Goal: Task Accomplishment & Management: Complete application form

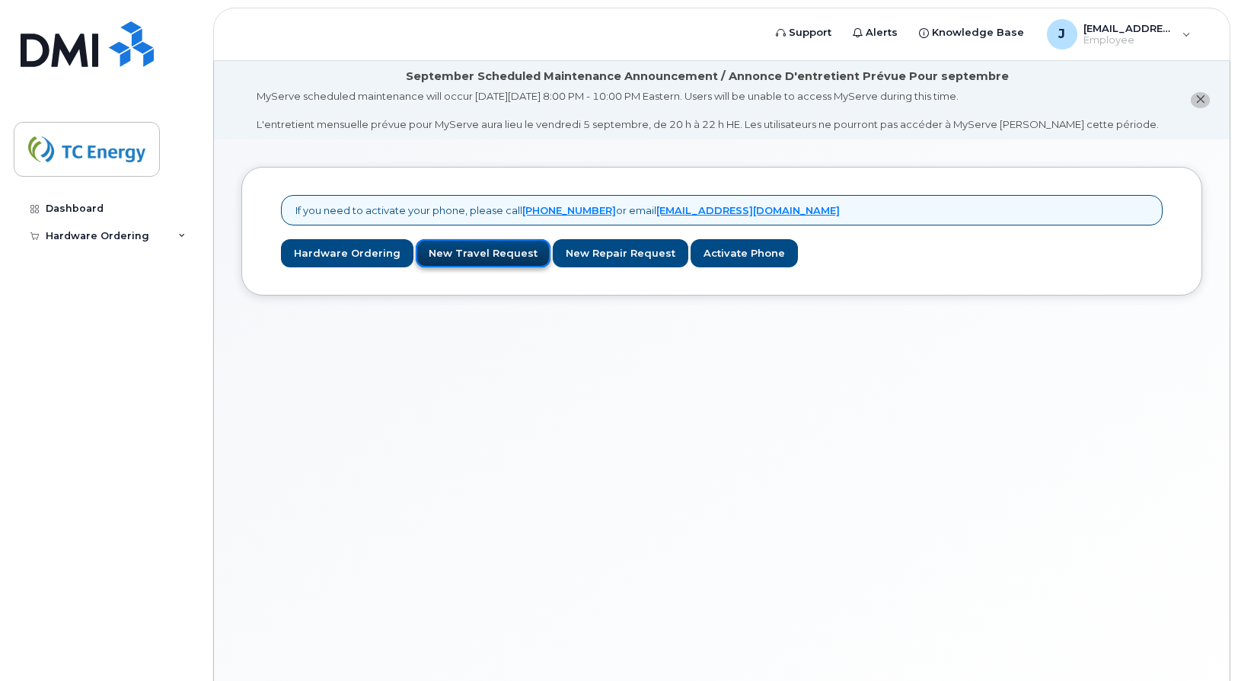
click at [497, 259] on link "New Travel Request" at bounding box center [483, 253] width 135 height 28
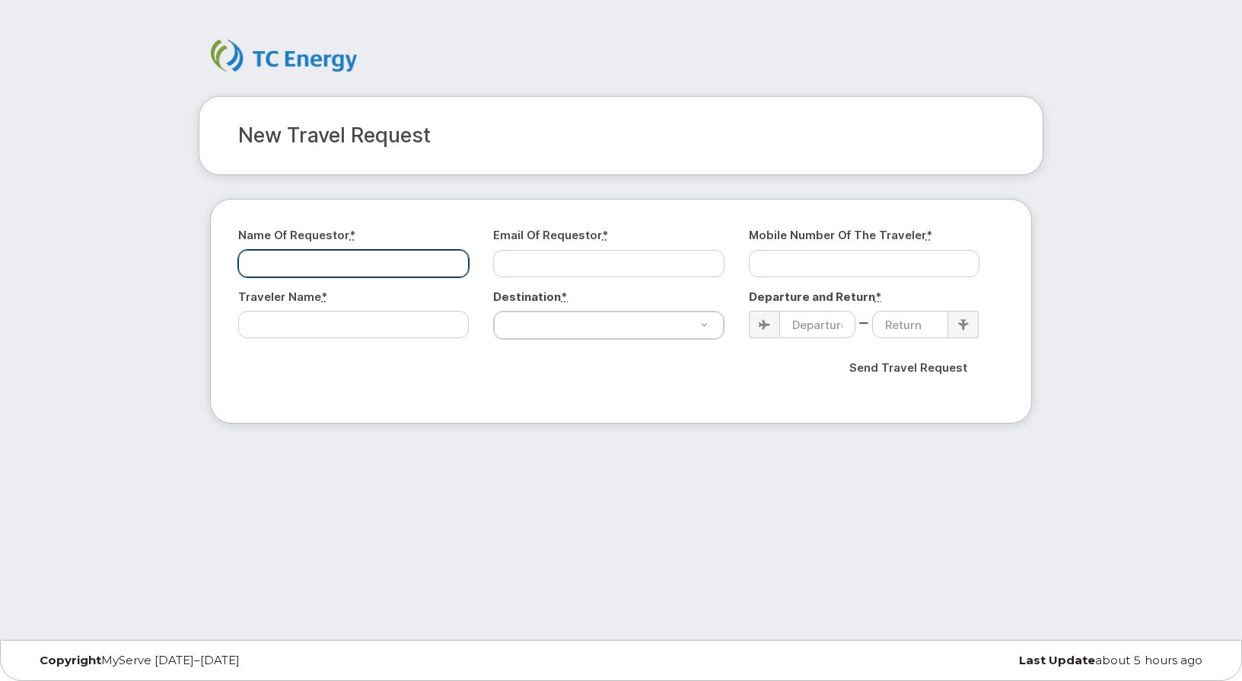
click at [356, 260] on input "Name of Requestor *" at bounding box center [353, 263] width 231 height 27
type input "Jerrod Oliver"
type input "h"
type input "jerrod_oliver@tcenergy.com"
type input "4034770343"
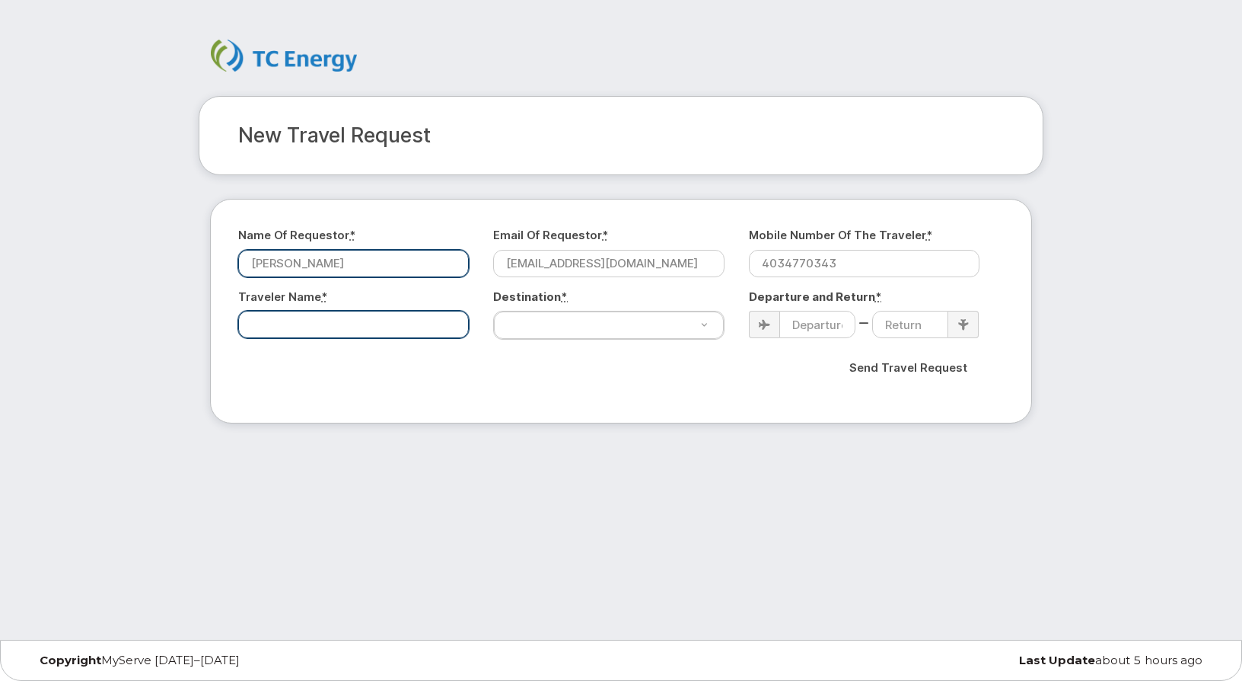
type input "Karyn Vernon"
select select "[GEOGRAPHIC_DATA]"
type input "2025-04-19"
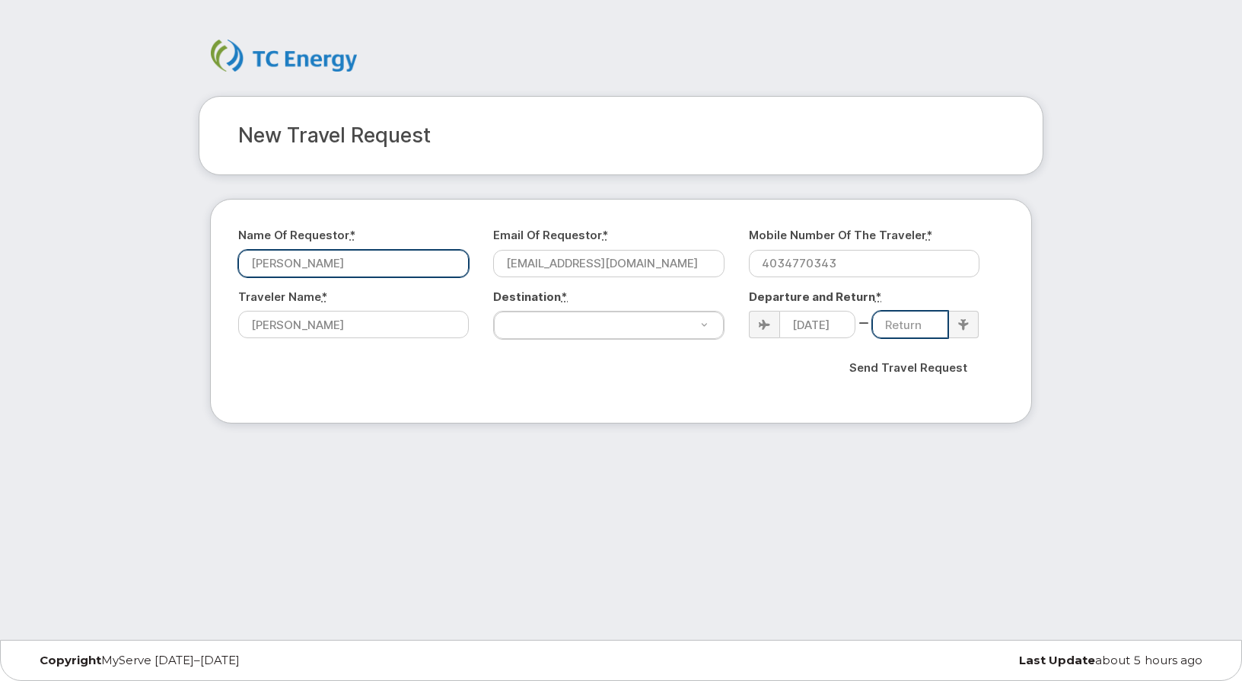
type input "2025-04-24"
click at [603, 368] on div "Send Travel Request" at bounding box center [621, 367] width 743 height 33
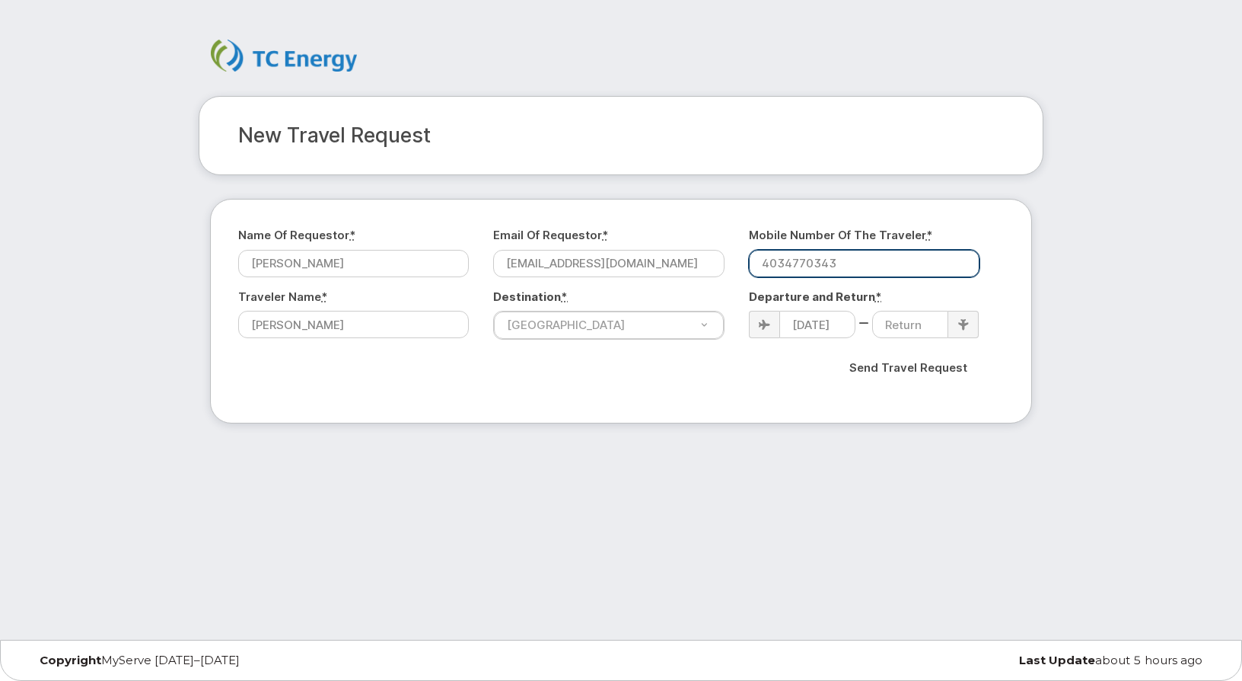
drag, startPoint x: 861, startPoint y: 268, endPoint x: 728, endPoint y: 264, distance: 132.5
click at [728, 264] on div "Name of Requestor * Jerrod Oliver Email of Requestor * jerrod_oliver@tcenergy.c…" at bounding box center [621, 310] width 766 height 167
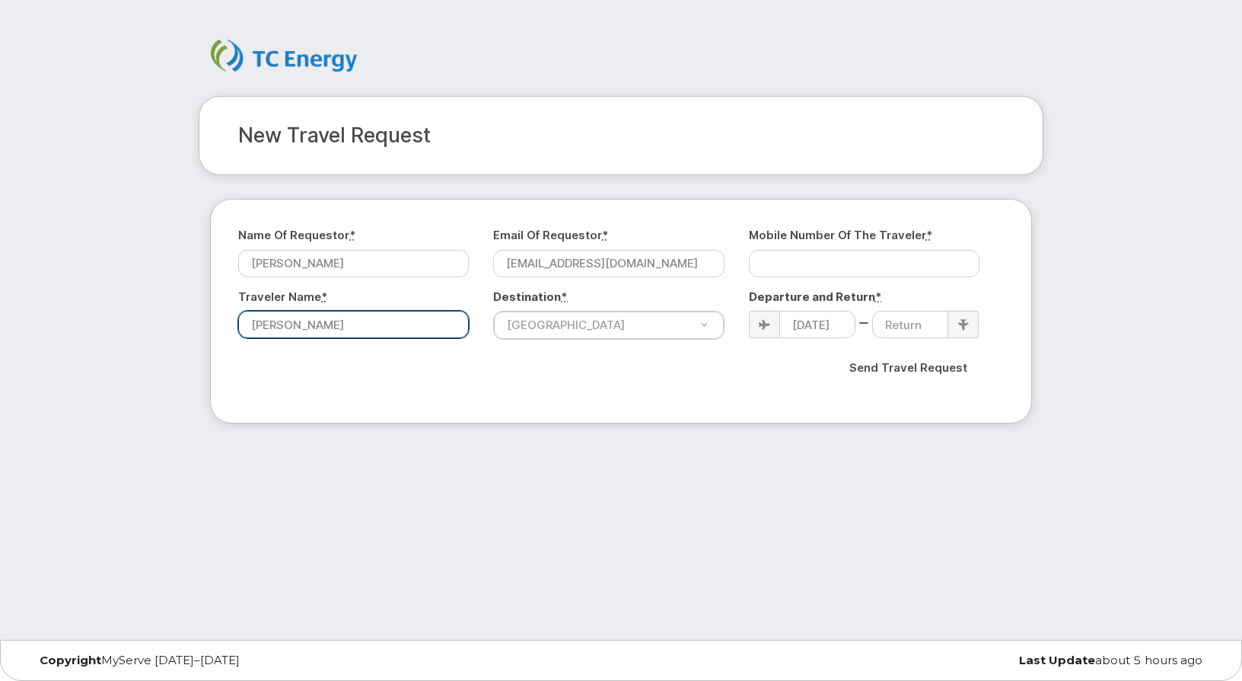
click at [393, 332] on input "Karyn Vernon" at bounding box center [353, 324] width 231 height 27
type input "K"
type input "[PERSON_NAME]"
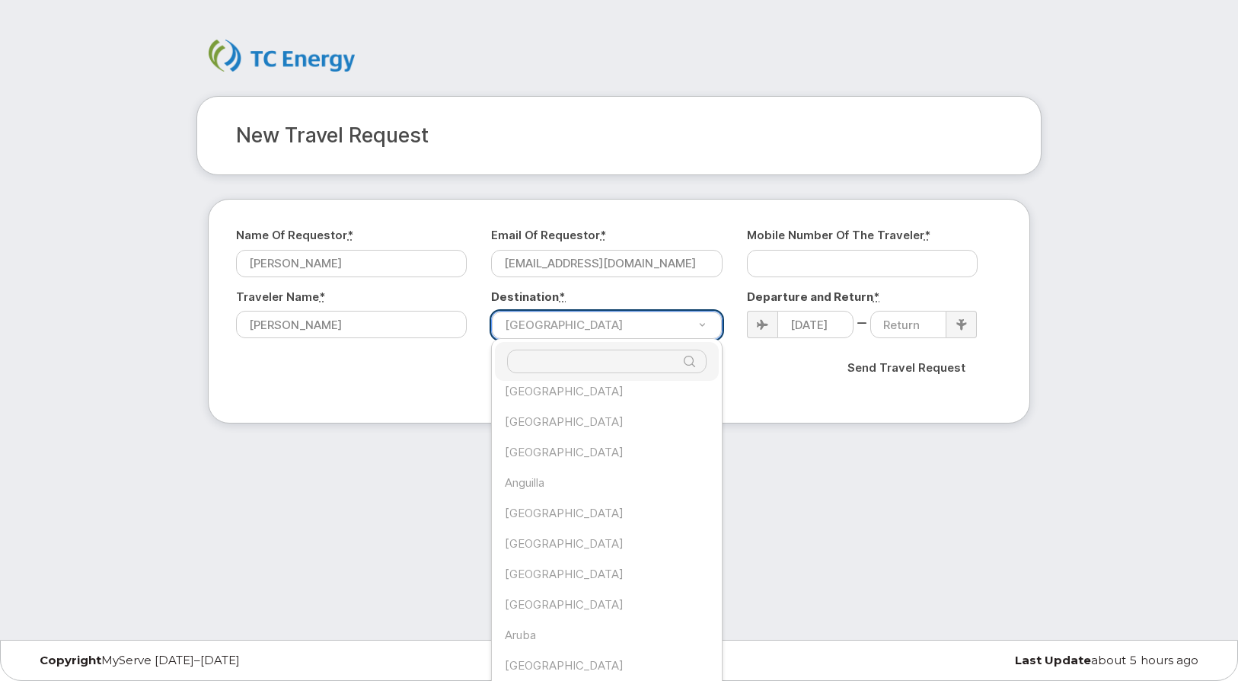
scroll to position [62, 0]
click at [669, 369] on input "Destination*" at bounding box center [606, 361] width 199 height 24
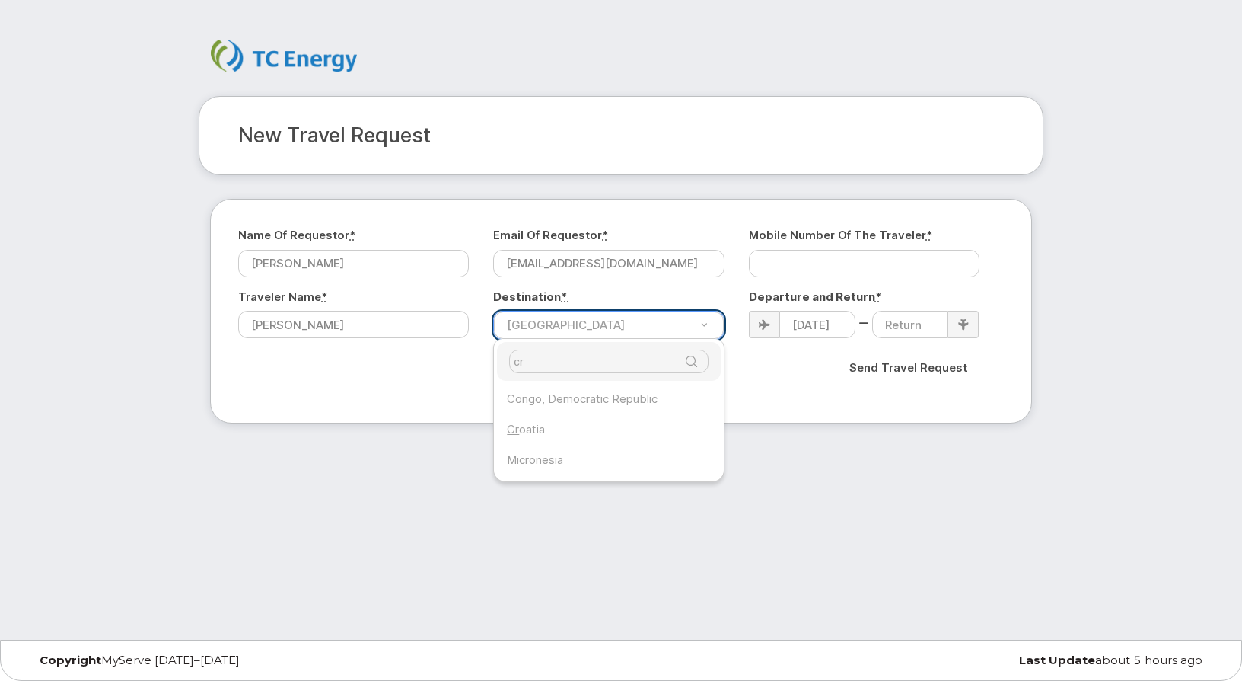
type input "cr"
select select "[GEOGRAPHIC_DATA]"
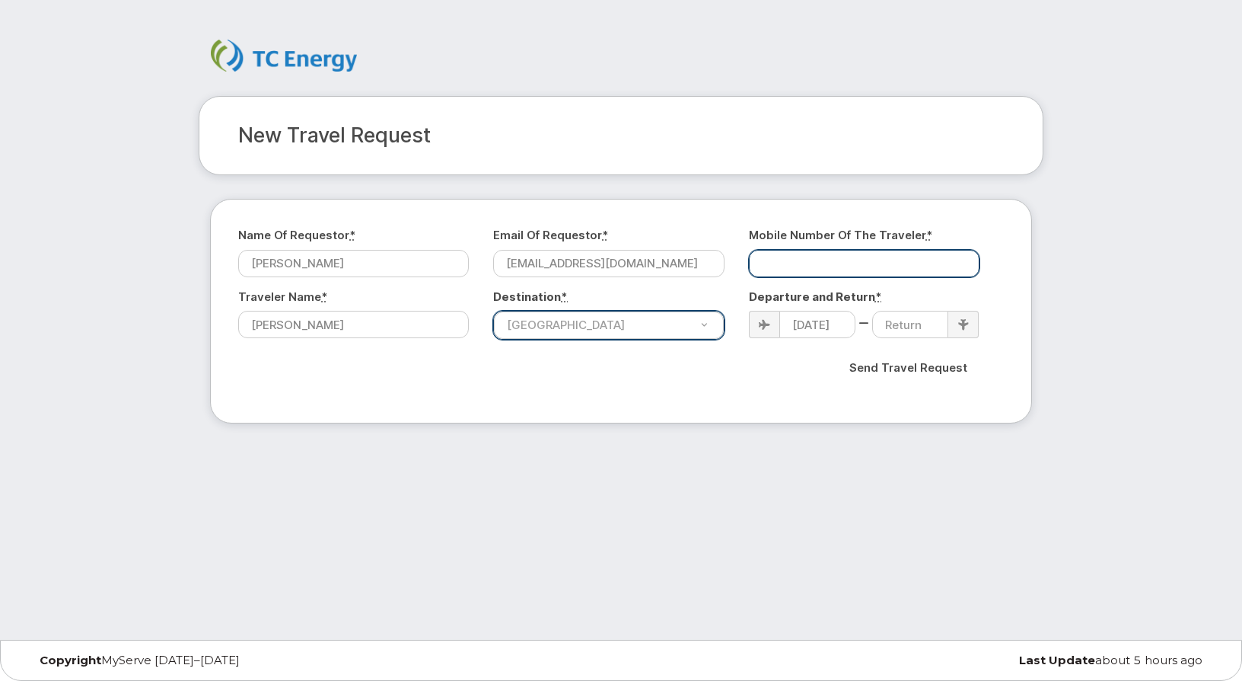
click at [792, 264] on input "Mobile Number of the Traveler *" at bounding box center [864, 263] width 231 height 27
paste input "[PHONE_NUMBER]"
type input "[PHONE_NUMBER]"
click at [760, 327] on icon at bounding box center [764, 325] width 11 height 10
click at [816, 327] on input "2025-04-19" at bounding box center [817, 324] width 76 height 27
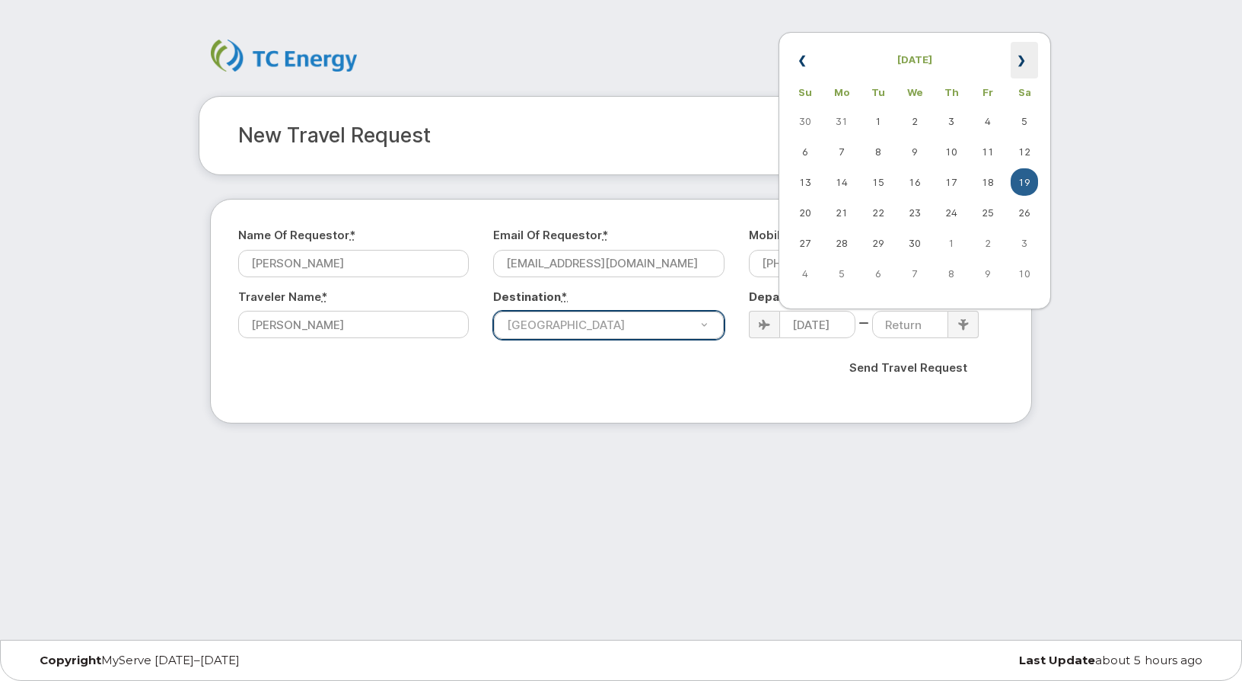
click at [1025, 60] on th "»" at bounding box center [1024, 60] width 27 height 37
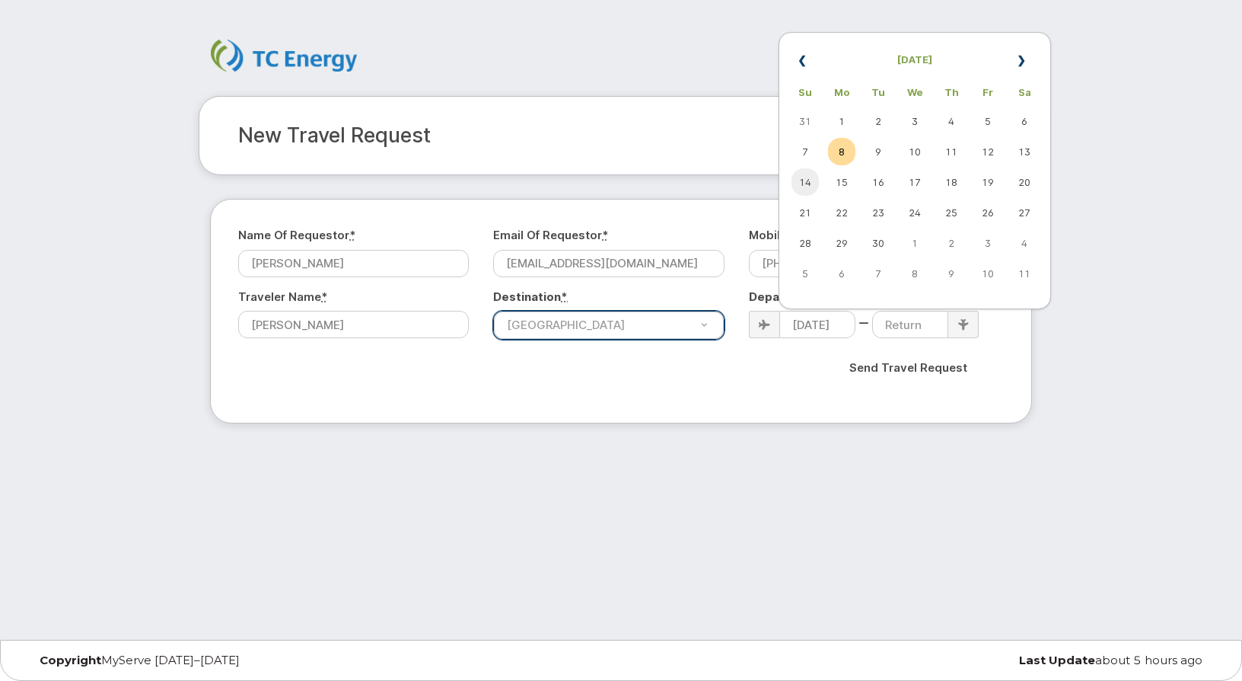
click at [804, 180] on td "14" at bounding box center [805, 181] width 27 height 27
type input "[DATE]"
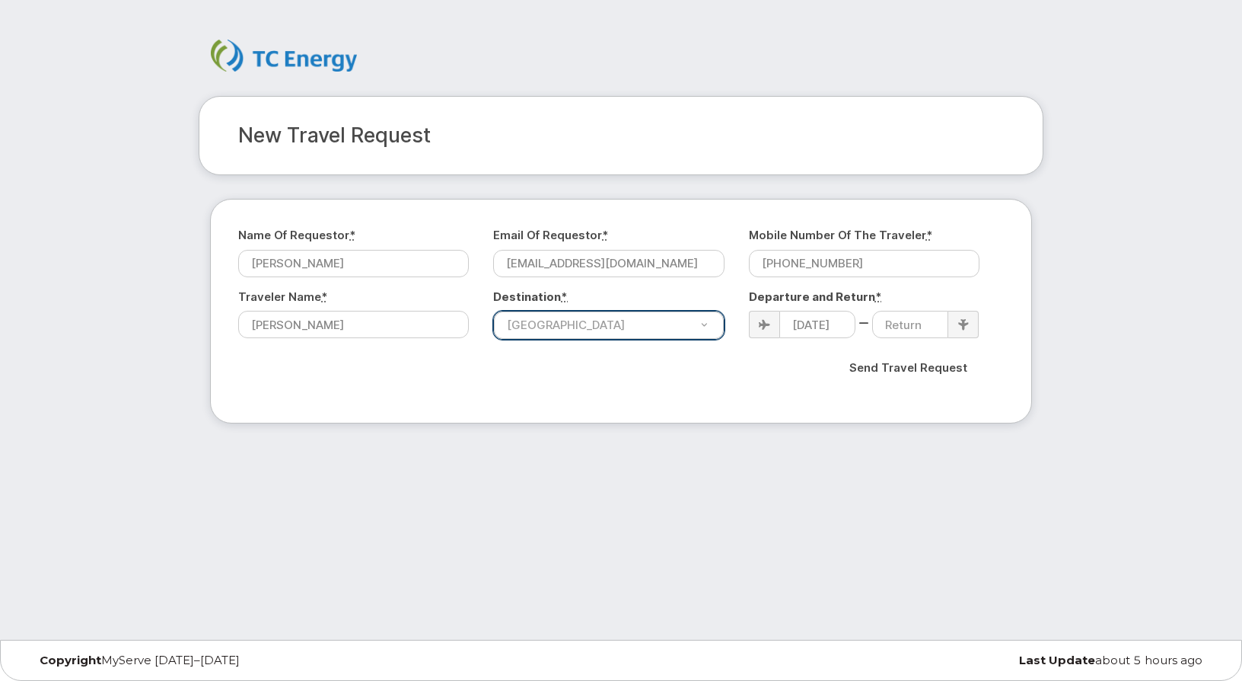
click at [959, 324] on icon at bounding box center [963, 324] width 10 height 11
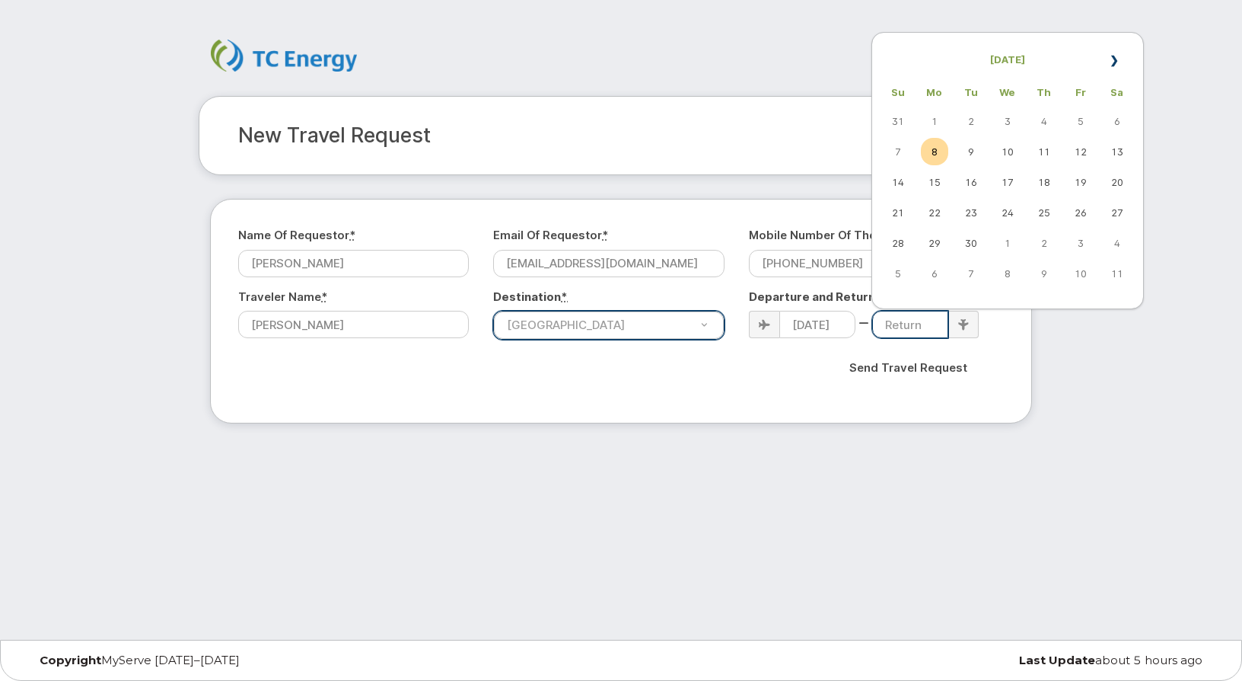
click at [936, 326] on input at bounding box center [910, 324] width 76 height 27
click at [1090, 213] on td "26" at bounding box center [1080, 212] width 27 height 27
type input "[DATE]"
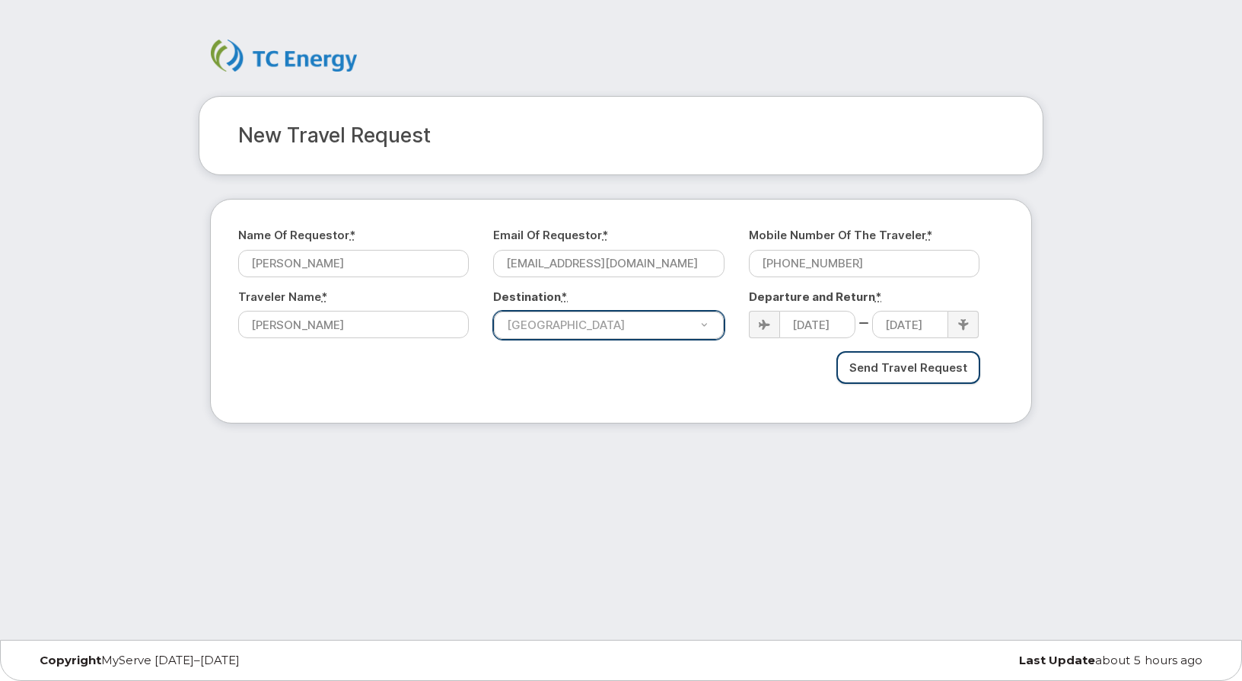
click at [893, 366] on input "Send Travel Request" at bounding box center [909, 367] width 144 height 33
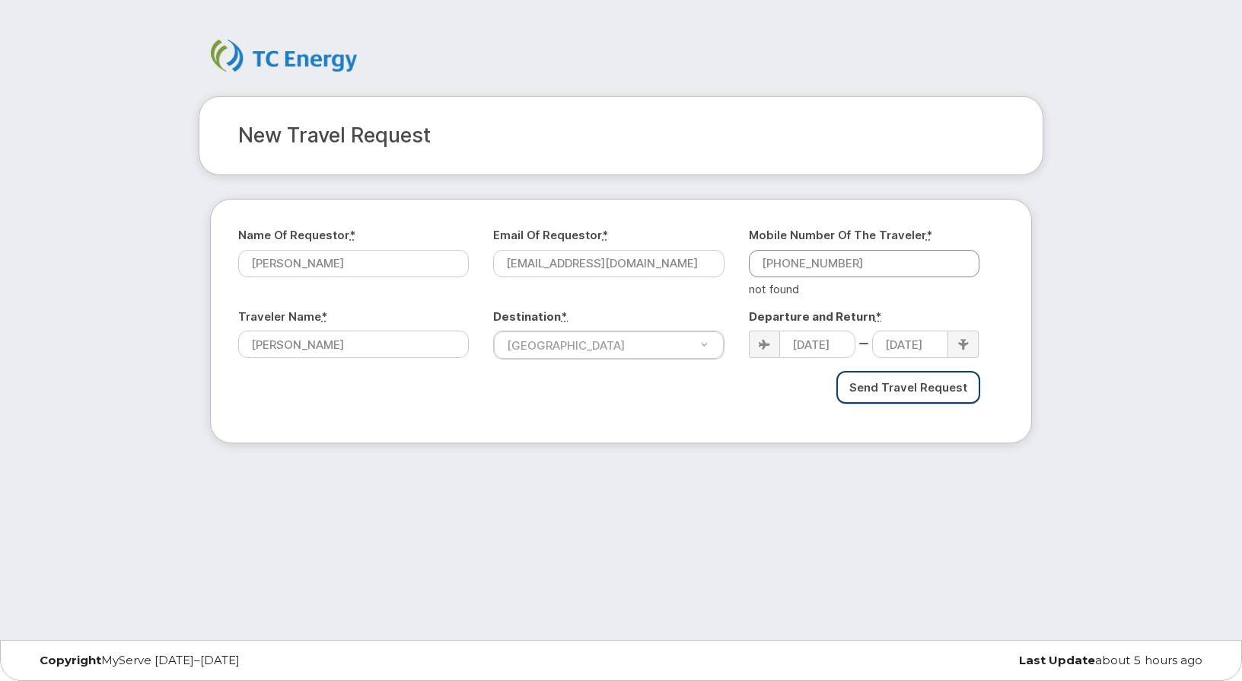
click at [900, 392] on input "Send Travel Request" at bounding box center [909, 387] width 144 height 33
click at [768, 262] on input "[PHONE_NUMBER]" at bounding box center [864, 263] width 231 height 27
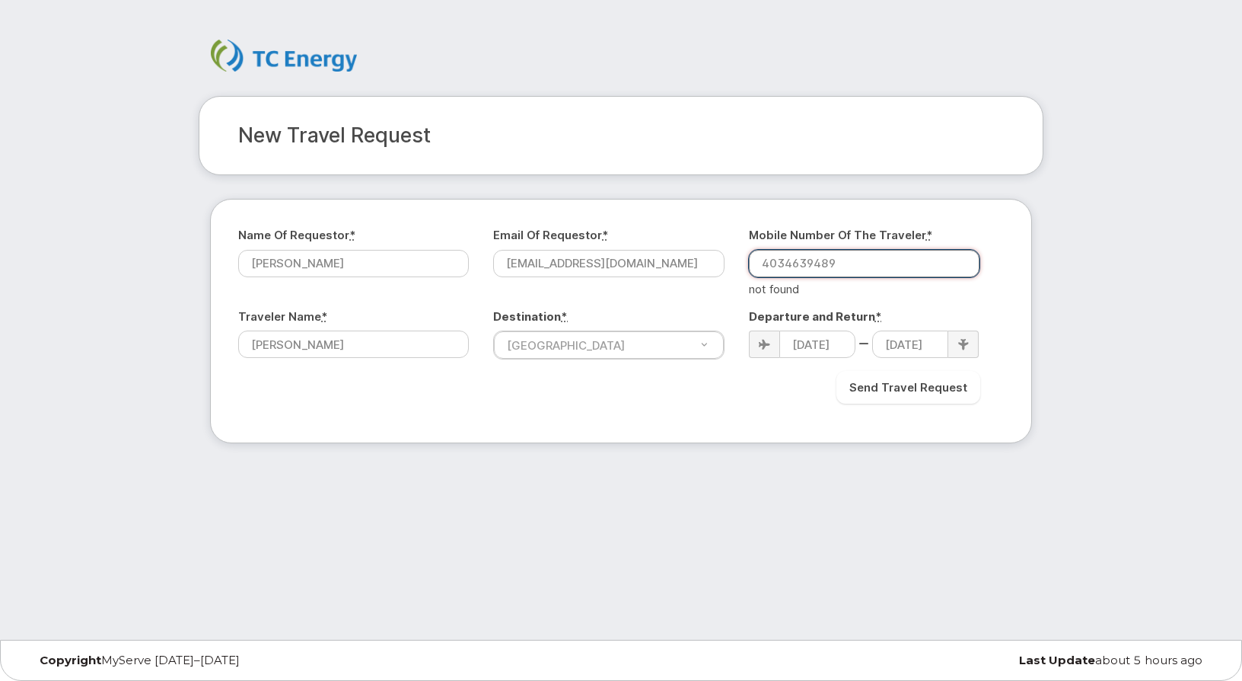
type input "4034639489"
click at [939, 381] on input "Send Travel Request" at bounding box center [909, 387] width 144 height 33
